Goal: Navigation & Orientation: Find specific page/section

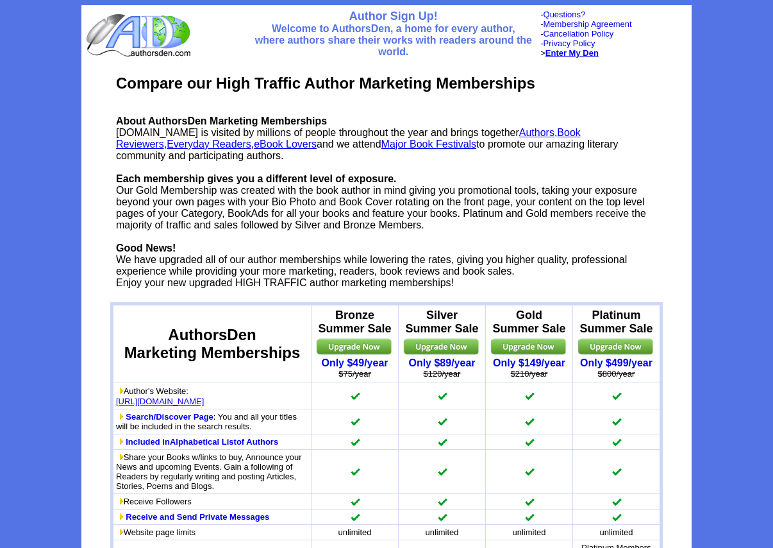
click at [582, 53] on b "Enter My Den" at bounding box center [572, 53] width 53 height 10
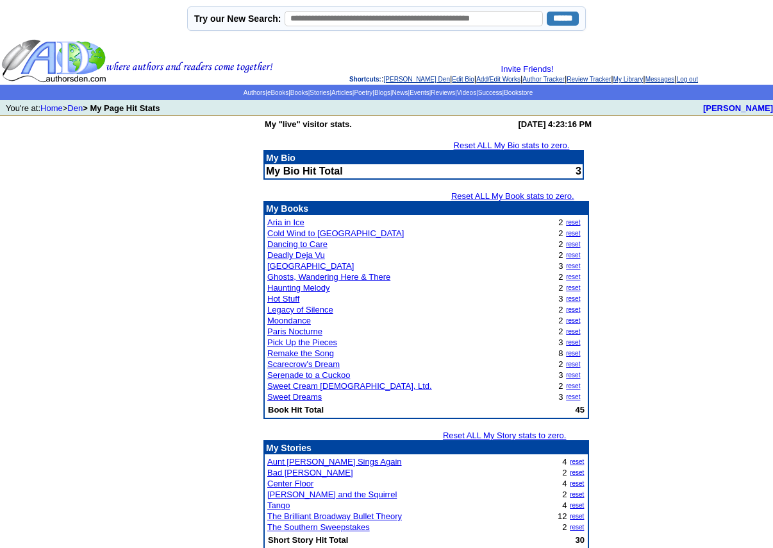
click at [665, 231] on td "My "live" visitor stats. [DATE] 4:23:16 PM Reset ALL My Bio stats to zero. My B…" at bounding box center [386, 524] width 773 height 816
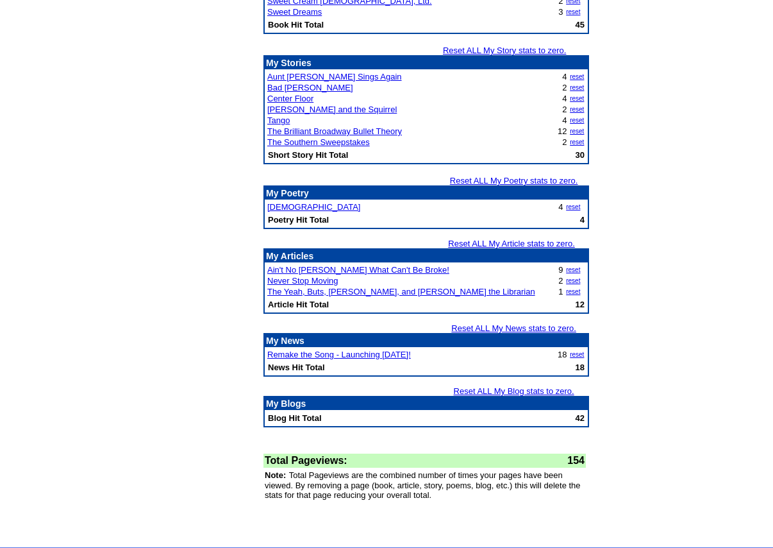
scroll to position [406, 0]
